Goal: Task Accomplishment & Management: Manage account settings

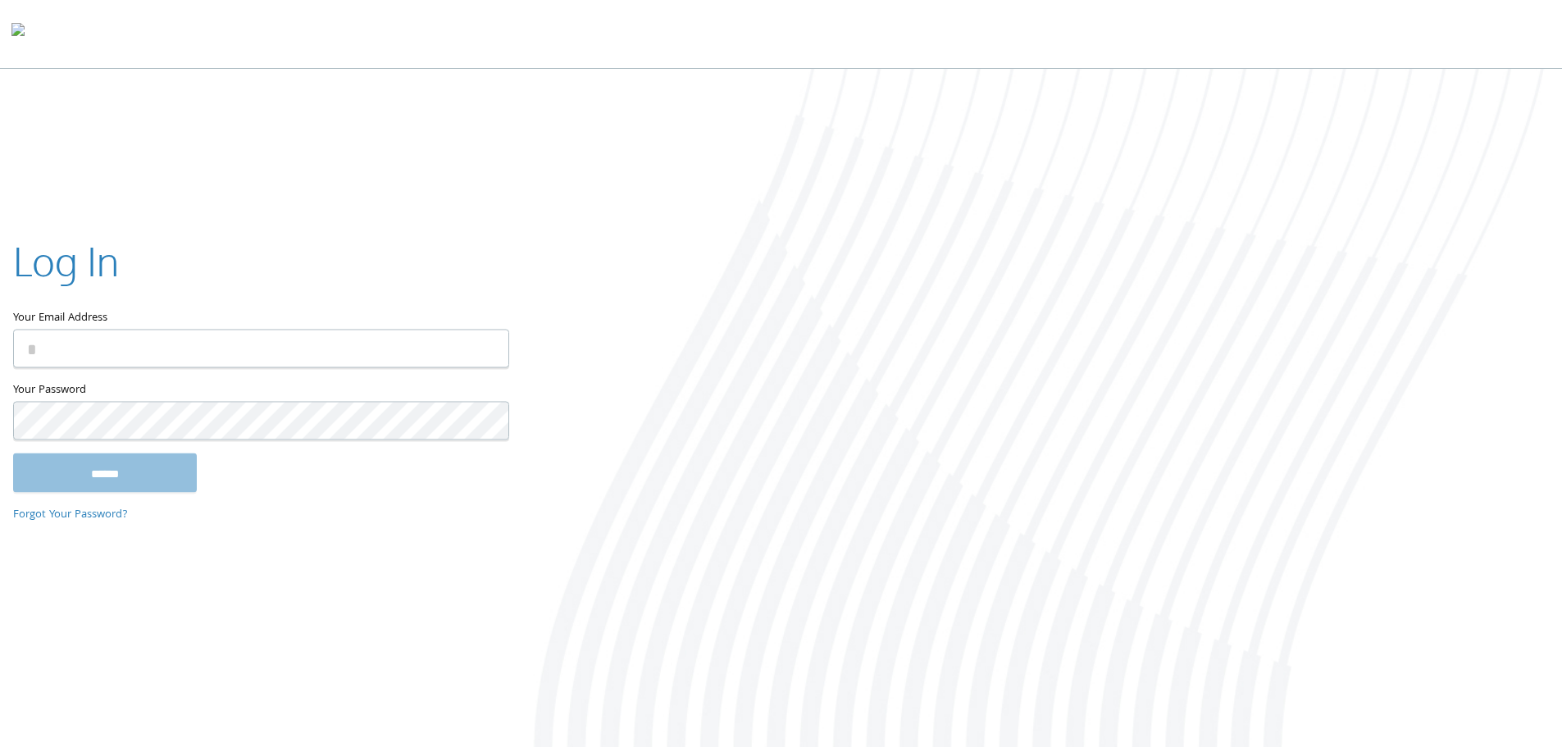
click at [147, 366] on input "Your Email Address" at bounding box center [261, 348] width 496 height 39
type input "**********"
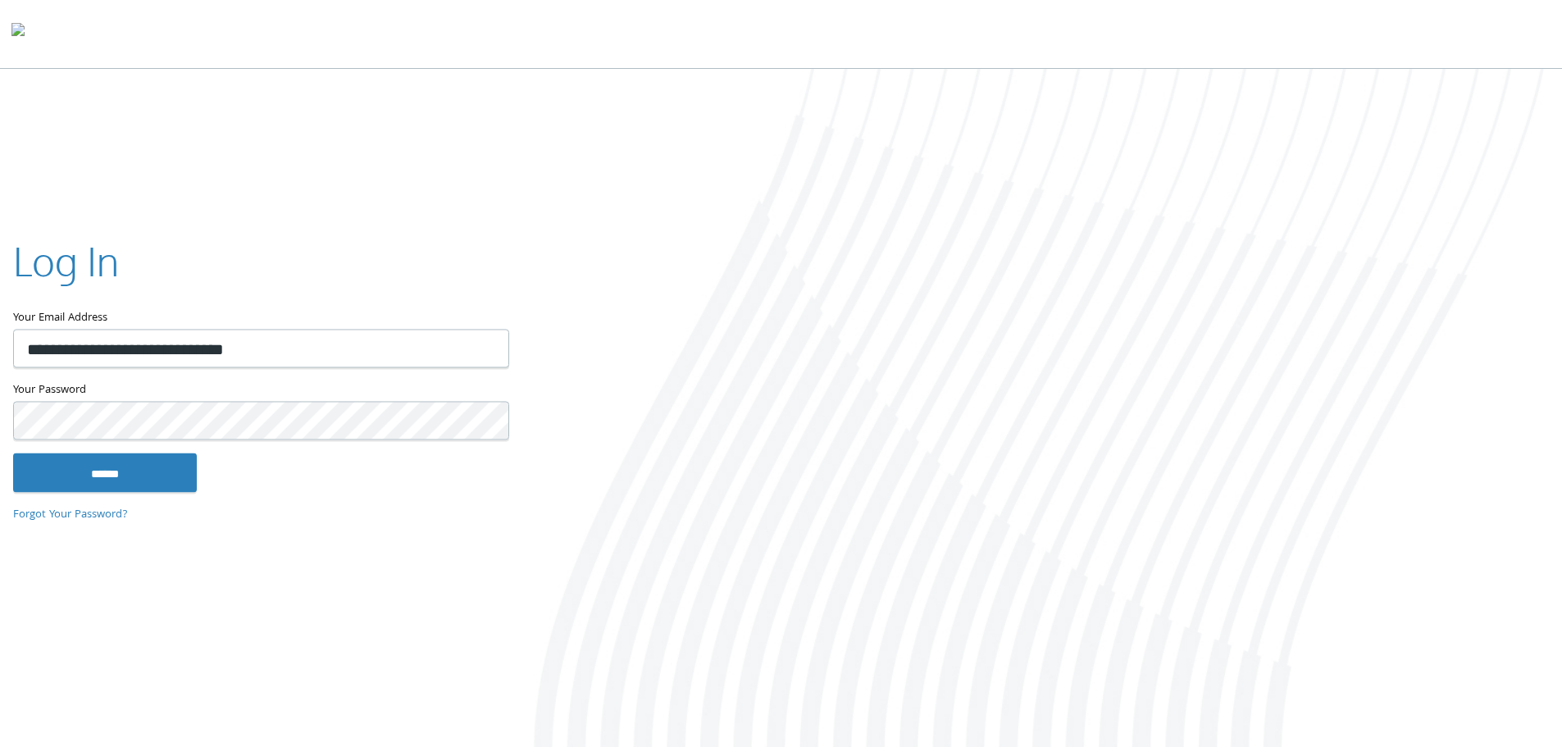
click at [13, 453] on input "******" at bounding box center [105, 472] width 184 height 39
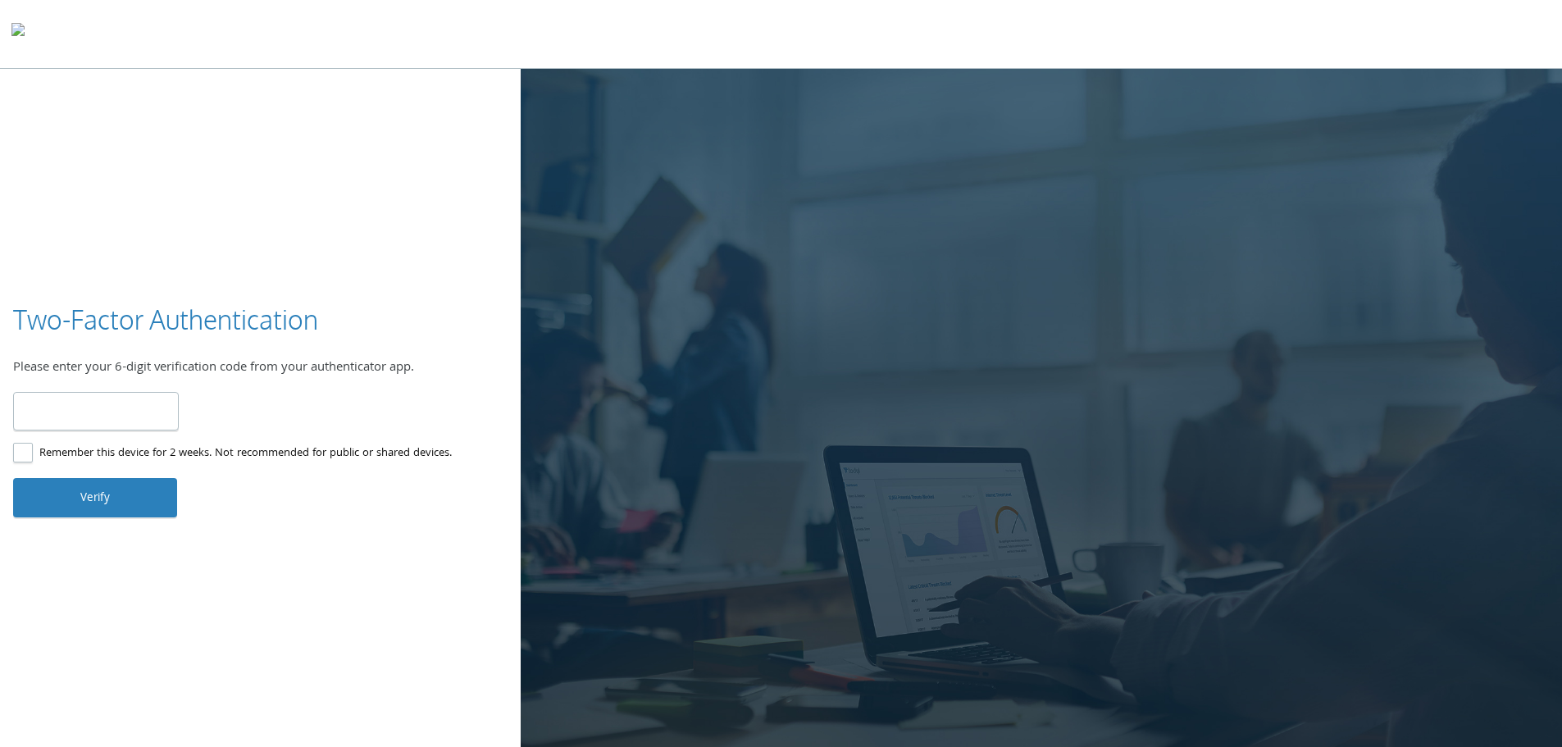
type input "******"
